Goal: Task Accomplishment & Management: Manage account settings

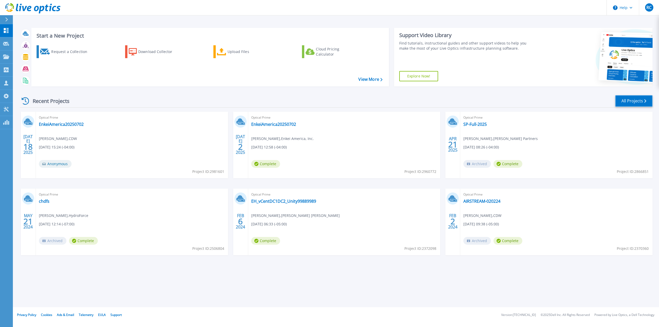
click at [630, 100] on link "All Projects" at bounding box center [633, 101] width 37 height 12
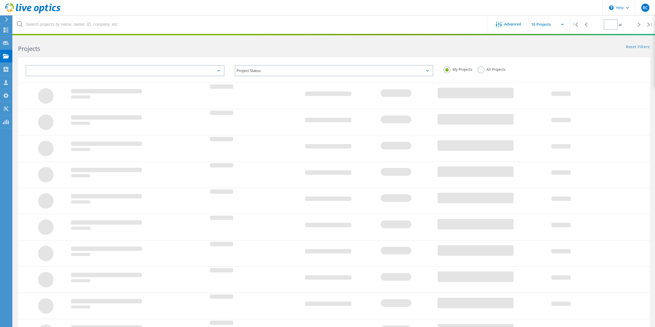
type input "1"
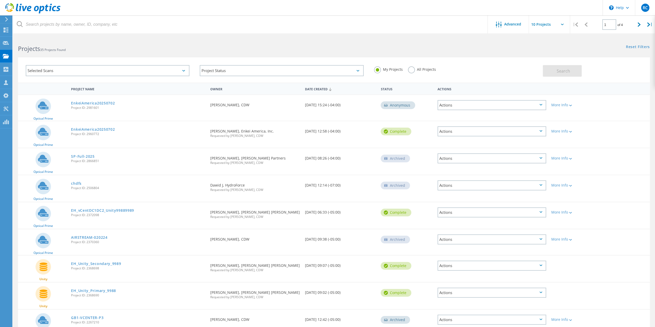
click at [412, 70] on label "All Projects" at bounding box center [422, 68] width 28 height 5
click at [0, 0] on input "All Projects" at bounding box center [0, 0] width 0 height 0
click at [106, 71] on div "Selected Scans" at bounding box center [108, 70] width 164 height 11
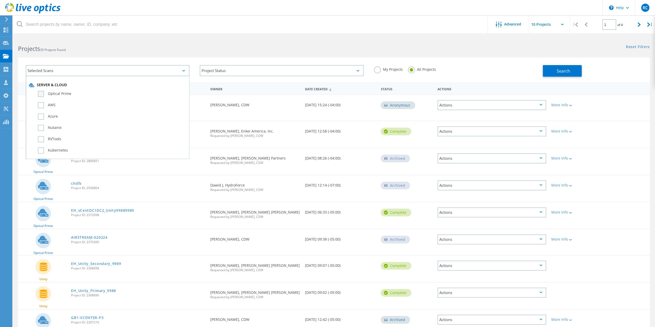
click at [43, 92] on label "Optical Prime" at bounding box center [112, 94] width 149 height 6
click at [0, 0] on input "Optical Prime" at bounding box center [0, 0] width 0 height 0
click at [547, 71] on button "Search" at bounding box center [562, 71] width 39 height 12
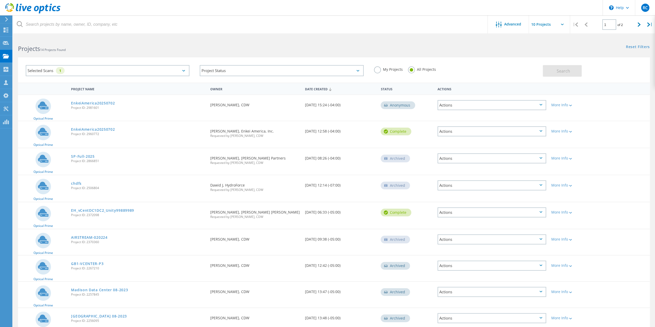
click at [19, 24] on icon at bounding box center [20, 24] width 6 height 6
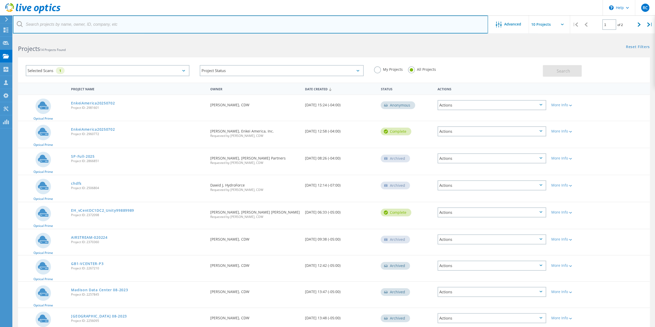
click at [74, 24] on input "text" at bounding box center [250, 24] width 475 height 18
paste input "3085775"
type input "3085775"
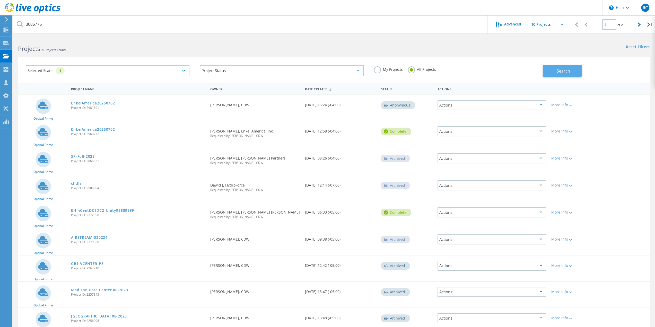
drag, startPoint x: 554, startPoint y: 71, endPoint x: 551, endPoint y: 68, distance: 4.2
click at [554, 71] on button "Search" at bounding box center [562, 71] width 39 height 12
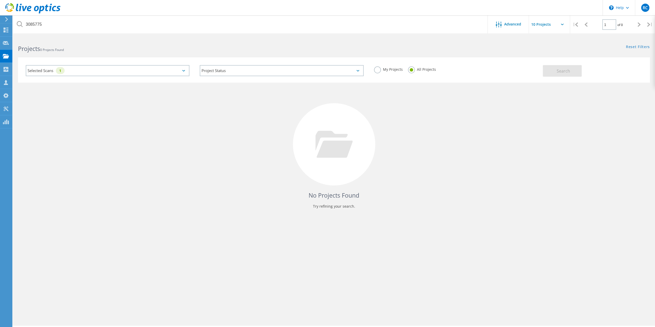
click at [180, 72] on div "Selected Scans 1" at bounding box center [108, 70] width 164 height 11
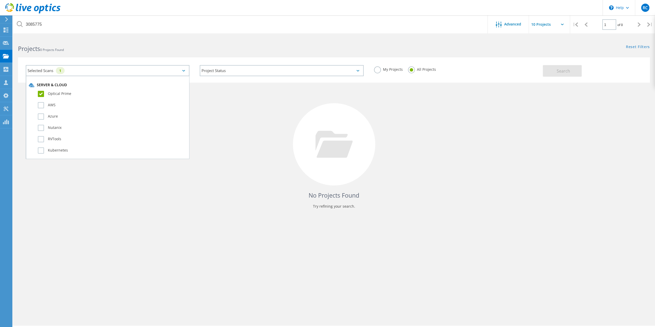
click at [43, 93] on label "Optical Prime" at bounding box center [112, 94] width 149 height 6
click at [0, 0] on input "Optical Prime" at bounding box center [0, 0] width 0 height 0
click at [549, 71] on button "Search" at bounding box center [562, 71] width 39 height 12
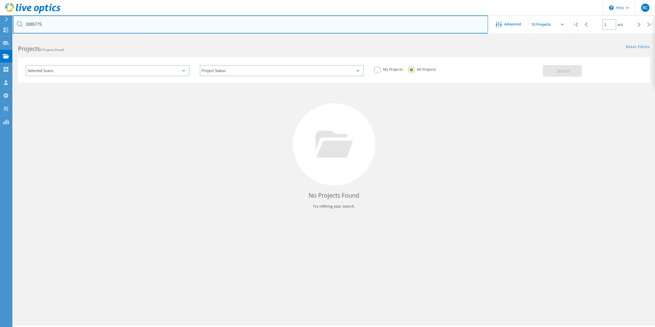
click at [66, 27] on input "3085775" at bounding box center [250, 24] width 475 height 18
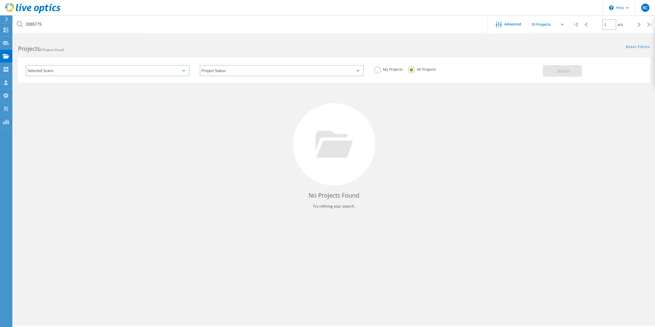
click at [57, 72] on div "Selected Scans" at bounding box center [108, 70] width 164 height 11
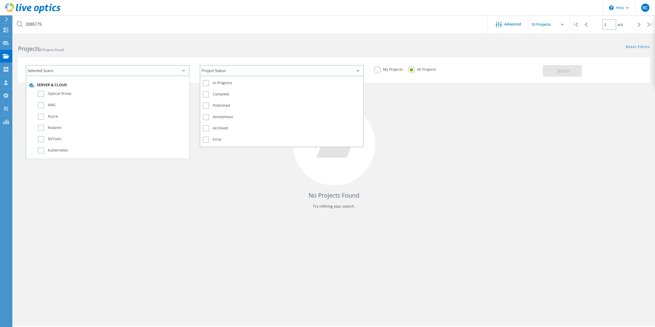
click at [269, 67] on div "Project Status" at bounding box center [282, 70] width 164 height 11
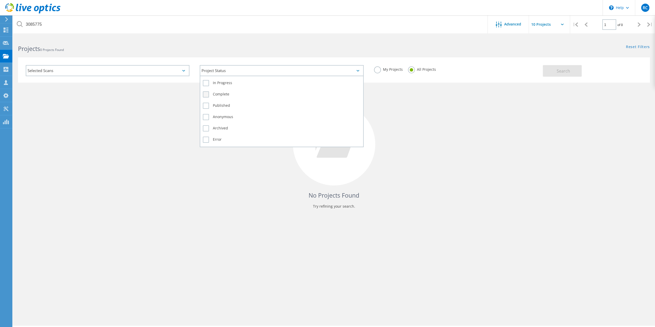
click at [207, 94] on label "Complete" at bounding box center [282, 94] width 158 height 6
click at [0, 0] on input "Complete" at bounding box center [0, 0] width 0 height 0
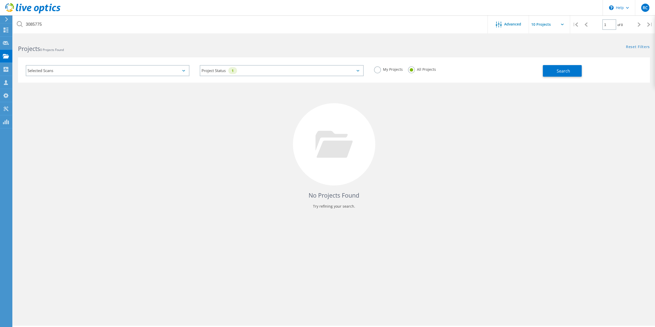
click at [542, 76] on div "My Projects All Projects" at bounding box center [456, 69] width 174 height 19
click at [549, 72] on button "Search" at bounding box center [562, 71] width 39 height 12
click at [379, 71] on label "My Projects" at bounding box center [388, 68] width 29 height 5
click at [0, 0] on input "My Projects" at bounding box center [0, 0] width 0 height 0
click at [559, 73] on span "Search" at bounding box center [563, 71] width 13 height 6
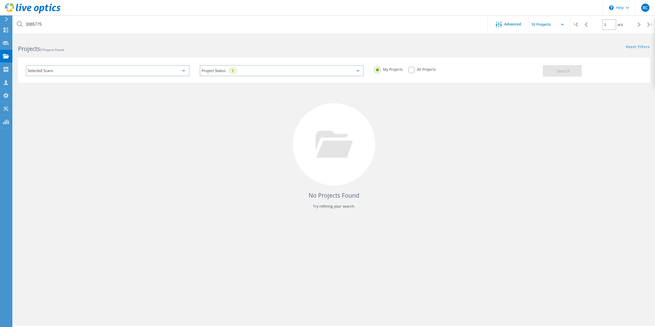
click at [5, 18] on icon at bounding box center [7, 19] width 4 height 5
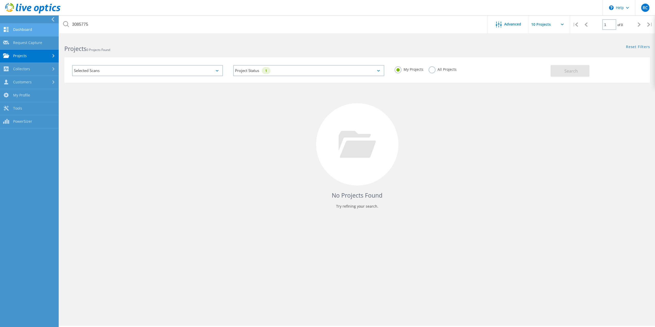
click at [19, 29] on link "Dashboard" at bounding box center [29, 29] width 59 height 13
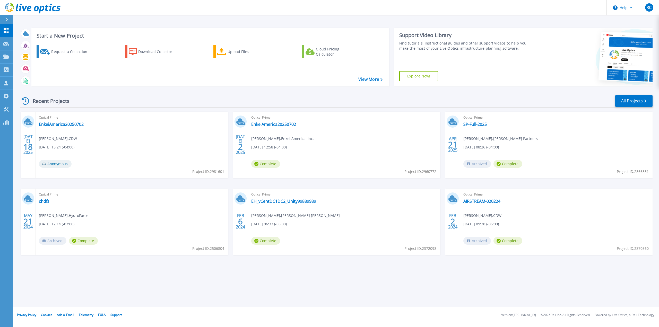
click at [4, 19] on button at bounding box center [6, 19] width 13 height 9
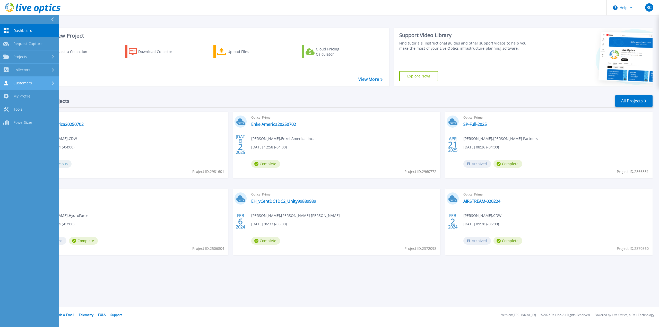
click at [20, 81] on span "Customers" at bounding box center [22, 83] width 19 height 5
click at [31, 107] on link "Search & Manage Users" at bounding box center [29, 111] width 59 height 16
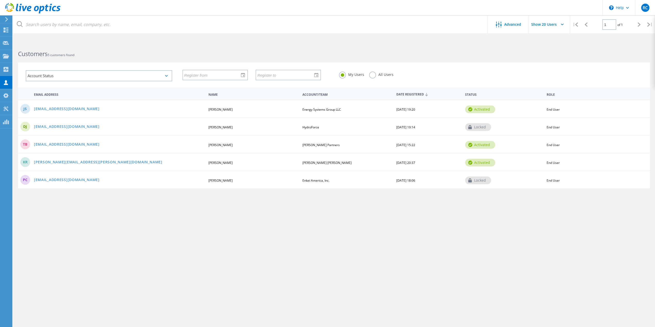
click at [475, 110] on div "activated" at bounding box center [480, 110] width 30 height 8
click at [79, 110] on link "jschultz@energysystemsgroup.com" at bounding box center [67, 109] width 66 height 4
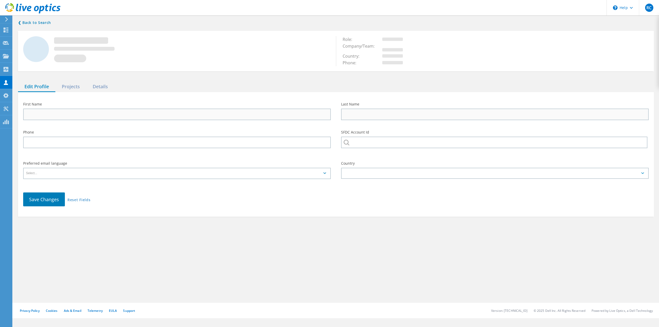
type input "Jeff"
type input "Schultz"
type input "Energy Systems Group LLC"
type input "English"
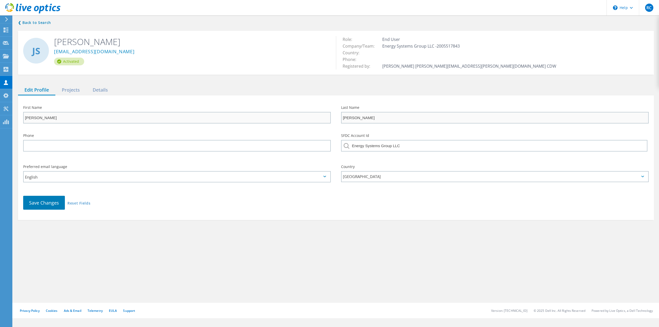
click at [70, 62] on div "Activated" at bounding box center [69, 62] width 30 height 8
click at [70, 89] on div "Projects" at bounding box center [70, 90] width 31 height 11
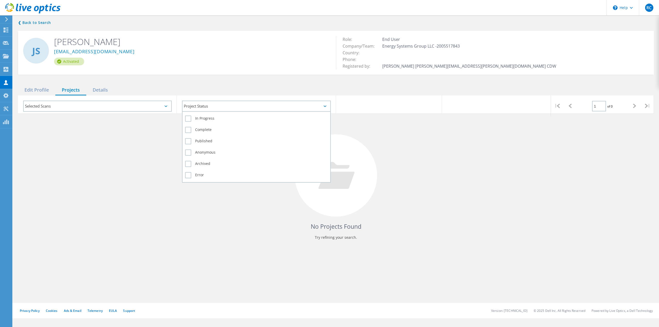
click at [196, 108] on div "Project Status" at bounding box center [256, 106] width 149 height 11
click at [186, 118] on label "In Progress" at bounding box center [256, 119] width 142 height 6
click at [0, 0] on input "In Progress" at bounding box center [0, 0] width 0 height 0
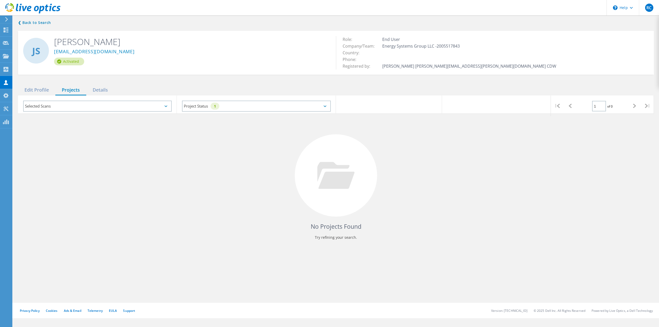
click at [126, 131] on div "No Projects Found Try refining your search." at bounding box center [336, 180] width 636 height 133
click at [104, 89] on div "Details" at bounding box center [100, 90] width 28 height 11
